Goal: Information Seeking & Learning: Learn about a topic

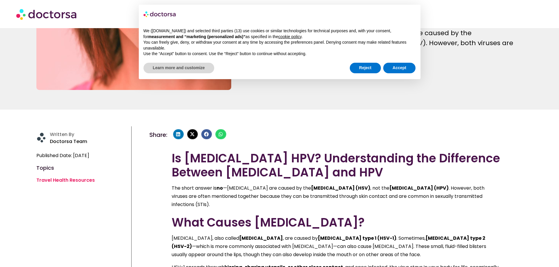
scroll to position [176, 0]
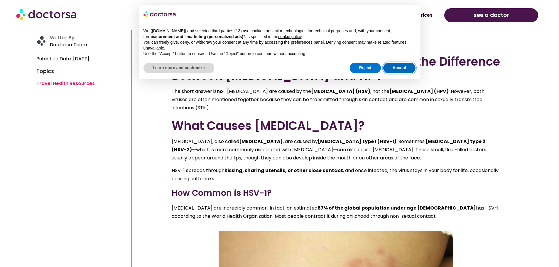
click at [406, 68] on button "Accept" at bounding box center [399, 68] width 33 height 11
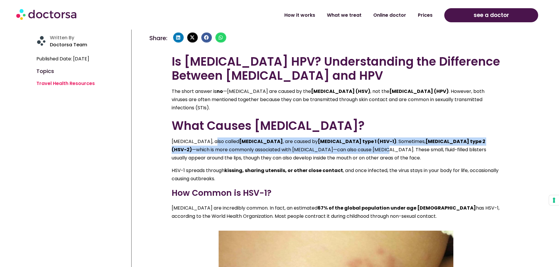
drag, startPoint x: 212, startPoint y: 141, endPoint x: 358, endPoint y: 152, distance: 146.2
click at [358, 152] on p "[MEDICAL_DATA], also called [MEDICAL_DATA] , are caused by [MEDICAL_DATA] type …" at bounding box center [336, 150] width 328 height 25
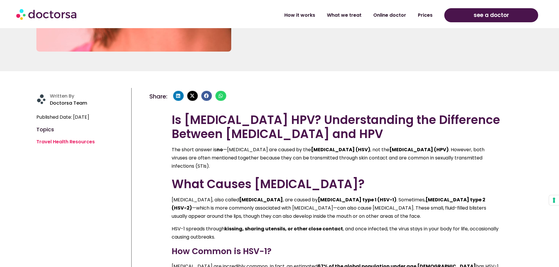
scroll to position [117, 0]
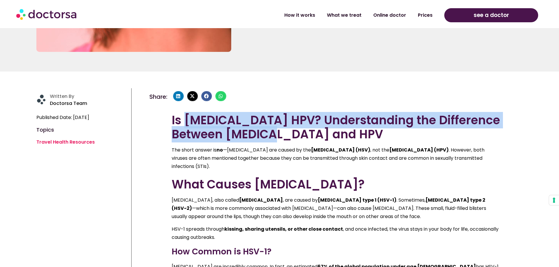
drag, startPoint x: 186, startPoint y: 120, endPoint x: 304, endPoint y: 133, distance: 118.5
click at [304, 133] on h2 "Is [MEDICAL_DATA] HPV? Understanding the Difference Between [MEDICAL_DATA] and …" at bounding box center [336, 127] width 328 height 28
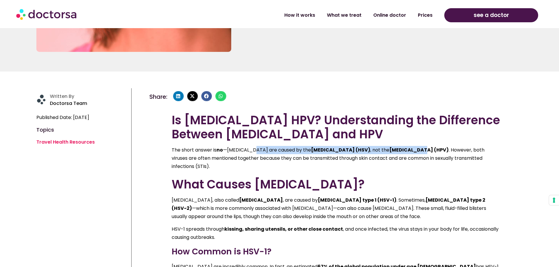
drag, startPoint x: 251, startPoint y: 150, endPoint x: 415, endPoint y: 151, distance: 164.2
click at [415, 151] on p "The short answer is no —[MEDICAL_DATA] are caused by the [MEDICAL_DATA] (HSV) ,…" at bounding box center [336, 158] width 328 height 25
click at [415, 151] on strong "[MEDICAL_DATA] (HPV)" at bounding box center [418, 150] width 59 height 7
drag, startPoint x: 277, startPoint y: 150, endPoint x: 289, endPoint y: 160, distance: 15.6
click at [289, 160] on p "The short answer is no —[MEDICAL_DATA] are caused by the [MEDICAL_DATA] (HSV) ,…" at bounding box center [336, 158] width 328 height 25
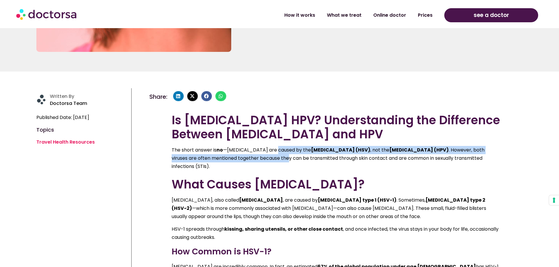
click at [289, 160] on p "The short answer is no —[MEDICAL_DATA] are caused by the [MEDICAL_DATA] (HSV) ,…" at bounding box center [336, 158] width 328 height 25
drag, startPoint x: 344, startPoint y: 157, endPoint x: 464, endPoint y: 157, distance: 120.0
click at [464, 157] on p "The short answer is no —[MEDICAL_DATA] are caused by the [MEDICAL_DATA] (HSV) ,…" at bounding box center [336, 158] width 328 height 25
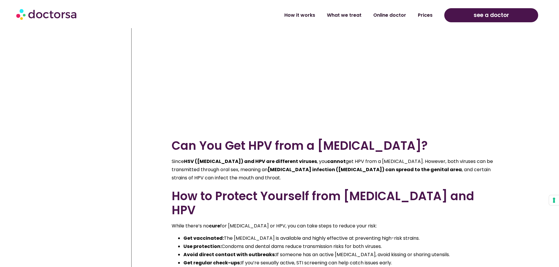
scroll to position [880, 0]
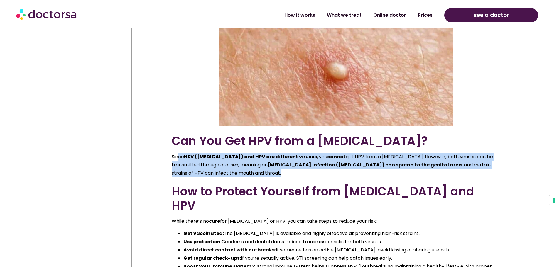
drag, startPoint x: 179, startPoint y: 149, endPoint x: 196, endPoint y: 164, distance: 22.2
click at [196, 164] on p "Since HSV ([MEDICAL_DATA]) and HPV are different viruses , you cannot get HPV f…" at bounding box center [336, 165] width 328 height 25
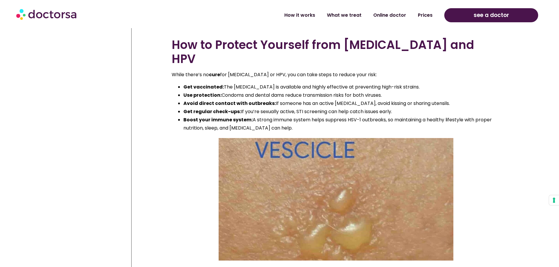
scroll to position [1144, 0]
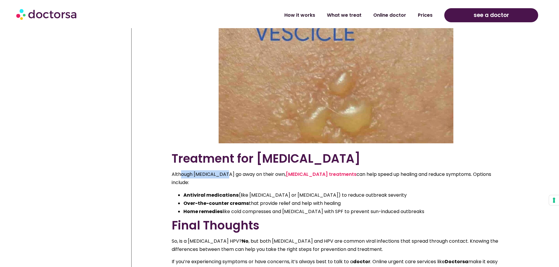
drag, startPoint x: 182, startPoint y: 152, endPoint x: 222, endPoint y: 153, distance: 39.9
click at [222, 170] on p "Although [MEDICAL_DATA] go away on their own, [MEDICAL_DATA] treatments can hel…" at bounding box center [336, 178] width 328 height 16
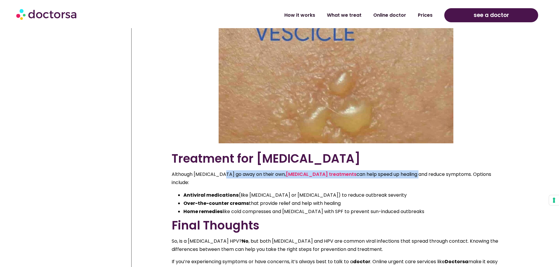
drag, startPoint x: 222, startPoint y: 153, endPoint x: 371, endPoint y: 153, distance: 149.0
click at [371, 170] on p "Although [MEDICAL_DATA] go away on their own, [MEDICAL_DATA] treatments can hel…" at bounding box center [336, 178] width 328 height 16
